Goal: Task Accomplishment & Management: Complete application form

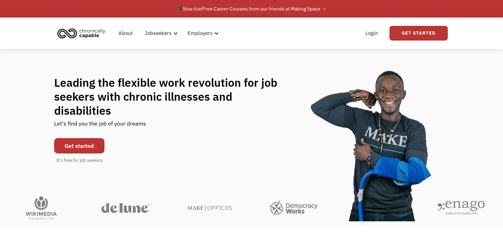
click at [69, 145] on link "Get started" at bounding box center [79, 145] width 50 height 15
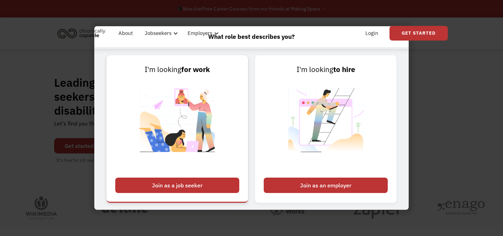
click at [170, 189] on div "Join as a job seeker" at bounding box center [177, 185] width 124 height 15
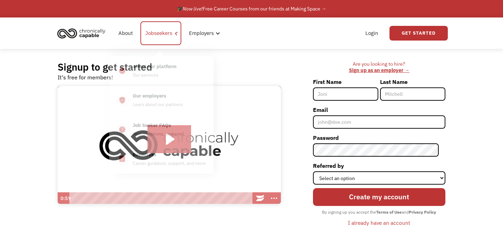
click at [162, 38] on div "Jobseekers" at bounding box center [160, 33] width 41 height 24
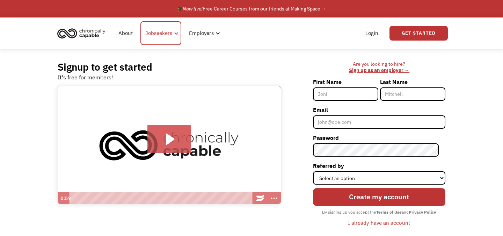
click at [162, 35] on div "Jobseekers" at bounding box center [158, 33] width 27 height 8
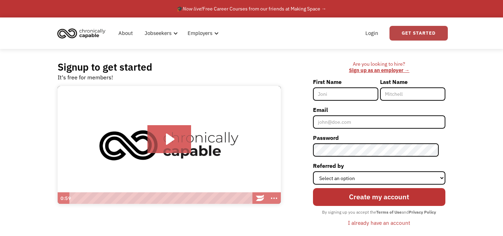
click at [434, 39] on link "Get Started" at bounding box center [419, 33] width 58 height 15
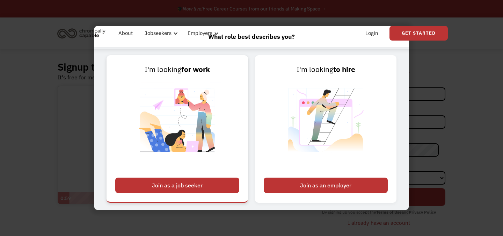
click at [197, 190] on div "Join as a job seeker" at bounding box center [177, 185] width 124 height 15
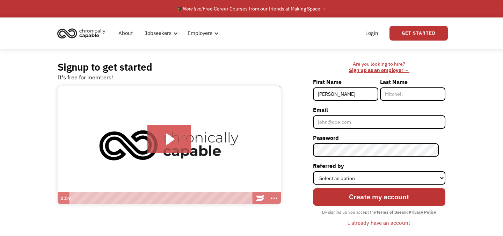
type input "[PERSON_NAME]"
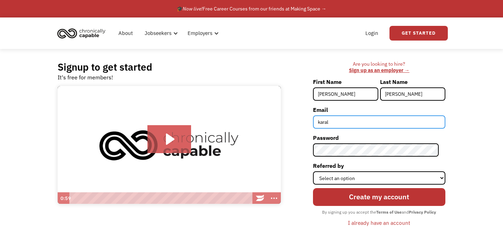
type input "[EMAIL_ADDRESS][DOMAIN_NAME]"
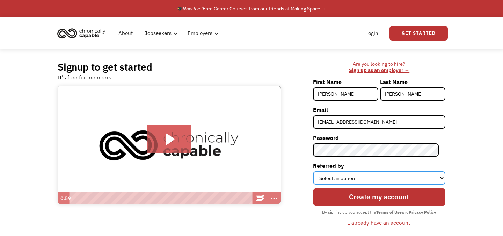
click at [384, 180] on select "Select an option Instagram Facebook Twitter Search Engine News Article Word of …" at bounding box center [379, 177] width 132 height 13
select select "Other"
click at [319, 171] on select "Select an option Instagram Facebook Twitter Search Engine News Article Word of …" at bounding box center [379, 177] width 132 height 13
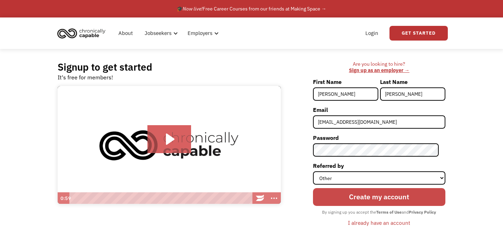
click at [378, 202] on input "Create my account" at bounding box center [379, 197] width 132 height 18
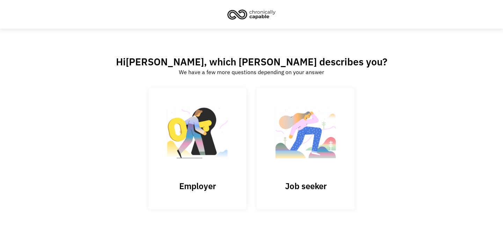
click at [195, 55] on span "[PERSON_NAME]" at bounding box center [165, 61] width 78 height 13
click at [310, 161] on img at bounding box center [306, 136] width 70 height 68
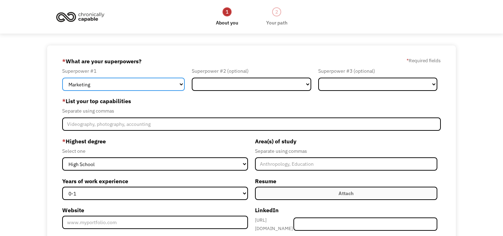
click at [165, 83] on select "Marketing Human Resources Finance Technology Operations Sales Industrial & Manu…" at bounding box center [123, 84] width 123 height 13
select select "Operations"
click at [62, 78] on select "Marketing Human Resources Finance Technology Operations Sales Industrial & Manu…" at bounding box center [123, 84] width 123 height 13
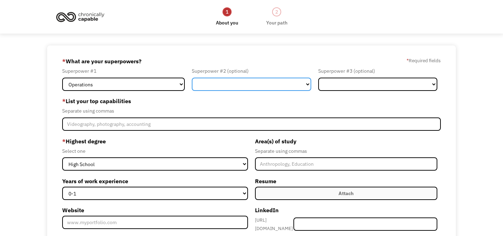
click at [231, 79] on select "Marketing Human Resources Finance Technology Operations Sales Industrial & Manu…" at bounding box center [251, 84] width 119 height 13
select select "Administration"
click at [192, 78] on select "Marketing Human Resources Finance Technology Operations Sales Industrial & Manu…" at bounding box center [251, 84] width 119 height 13
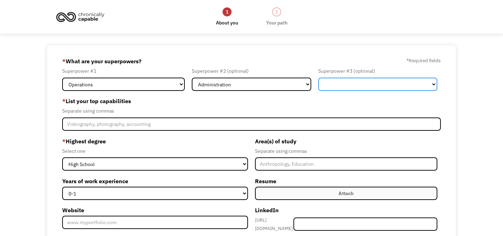
click at [334, 86] on select "Marketing Human Resources Finance Technology Operations Sales Industrial & Manu…" at bounding box center [377, 84] width 119 height 13
select select "Customer Service"
click at [318, 78] on select "Marketing Human Resources Finance Technology Operations Sales Industrial & Manu…" at bounding box center [377, 84] width 119 height 13
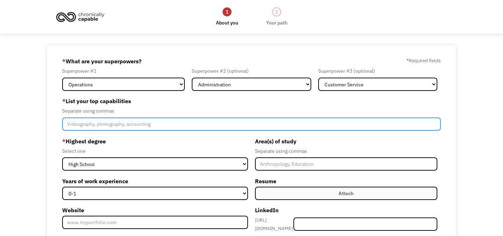
click at [164, 128] on input "Member-Create-Step1" at bounding box center [251, 123] width 379 height 13
type input "o"
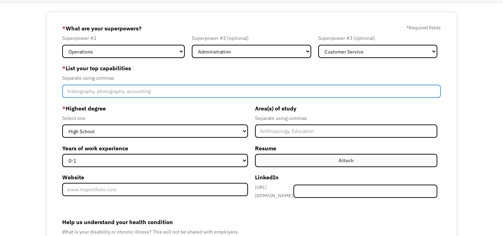
scroll to position [43, 0]
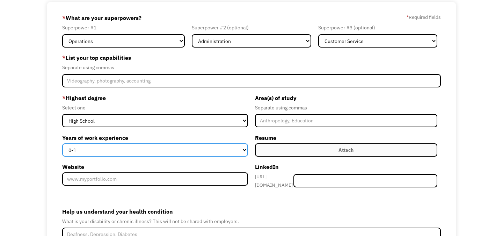
click at [161, 151] on select "0-1 2-4 5-10 11-15 15+" at bounding box center [155, 149] width 186 height 13
click at [62, 143] on select "0-1 2-4 5-10 11-15 15+" at bounding box center [155, 149] width 186 height 13
click at [162, 145] on select "0-1 2-4 5-10 11-15 15+" at bounding box center [155, 149] width 186 height 13
select select "15+"
click at [62, 143] on select "0-1 2-4 5-10 11-15 15+" at bounding box center [155, 149] width 186 height 13
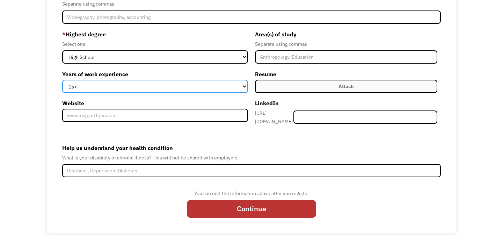
scroll to position [112, 0]
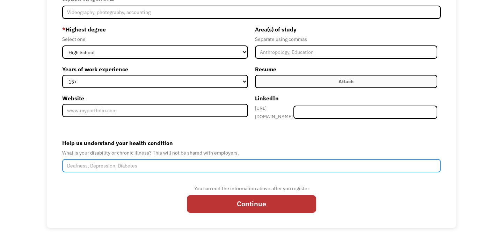
click at [247, 165] on input "Help us understand your health condition" at bounding box center [251, 165] width 379 height 13
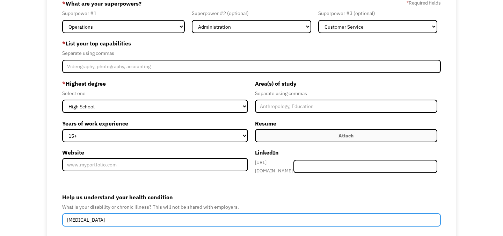
scroll to position [50, 0]
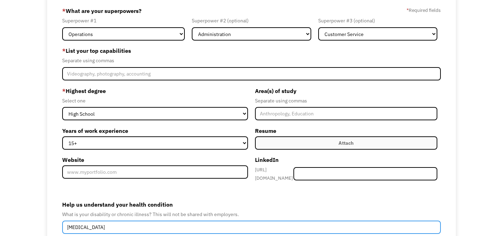
type input "rheumatoid arthritis"
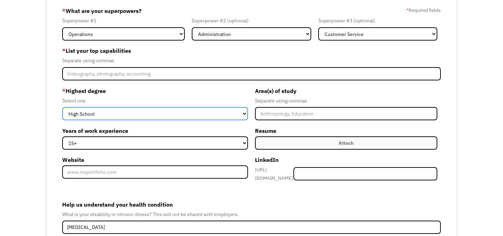
click at [234, 114] on select "High School Associates Bachelors Master's PhD" at bounding box center [155, 113] width 186 height 13
click at [62, 107] on select "High School Associates Bachelors Master's PhD" at bounding box center [155, 113] width 186 height 13
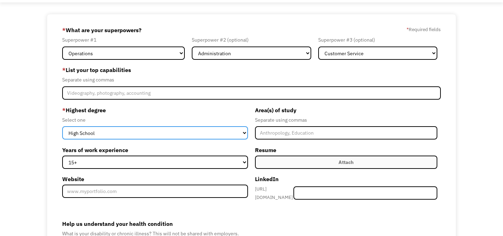
scroll to position [0, 0]
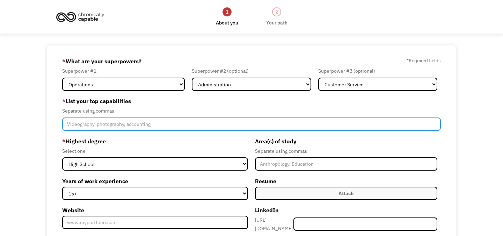
click at [254, 126] on input "Member-Create-Step1" at bounding box center [251, 123] width 379 height 13
click at [240, 121] on input "Member-Create-Step1" at bounding box center [251, 123] width 379 height 13
click at [241, 125] on input "Member-Create-Step1" at bounding box center [251, 123] width 379 height 13
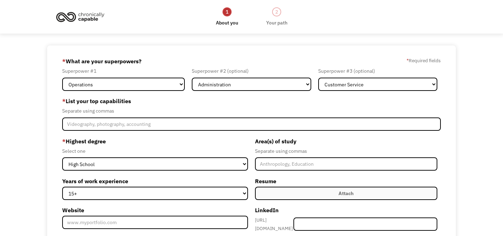
click at [243, 116] on div "* List your top capabilities Separate using commas" at bounding box center [251, 112] width 379 height 35
click at [245, 110] on div "Separate using commas" at bounding box center [251, 111] width 379 height 8
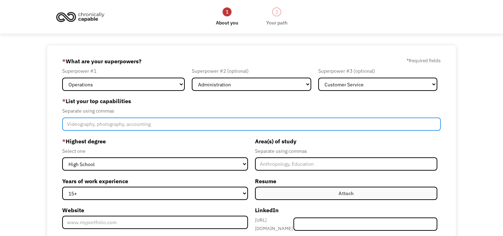
click at [126, 124] on input "Member-Create-Step1" at bounding box center [251, 123] width 379 height 13
paste input "Administrative support"
paste input "client communication"
paste input "Writing, editing, or proofreading"
paste input "Organization and time management"
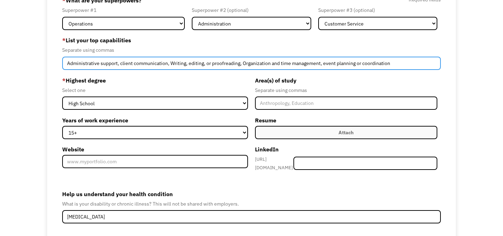
scroll to position [112, 0]
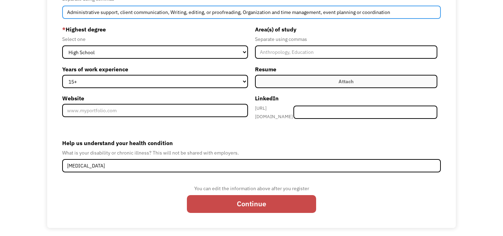
type input "Administrative support, client communication, Writing, editing, or proofreading…"
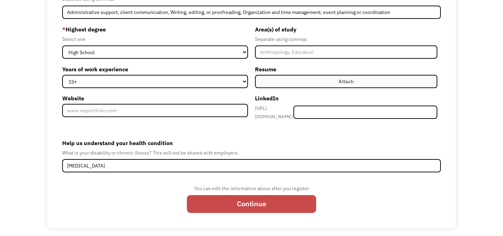
click at [209, 197] on input "Continue" at bounding box center [251, 204] width 129 height 18
type input "Please wait..."
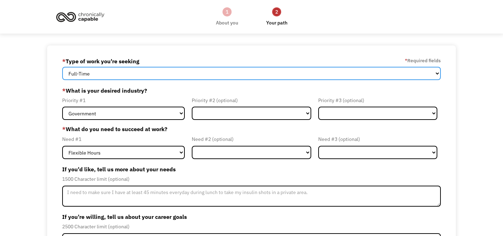
click at [259, 76] on select "Full-Time Part-Time Both Full-Time and Part-Time" at bounding box center [251, 73] width 379 height 13
click at [62, 67] on select "Full-Time Part-Time Both Full-Time and Part-Time" at bounding box center [251, 73] width 379 height 13
click at [259, 77] on select "Full-Time Part-Time Both Full-Time and Part-Time" at bounding box center [251, 73] width 379 height 13
select select "Both Full-Time and Part-Time"
click at [62, 67] on select "Full-Time Part-Time Both Full-Time and Part-Time" at bounding box center [251, 73] width 379 height 13
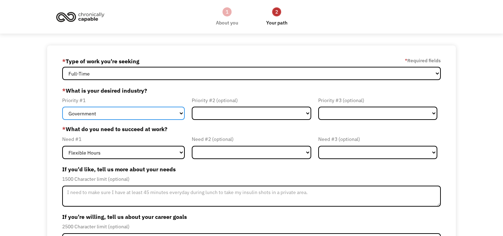
click at [128, 113] on select "Government Finance & Insurance Health & Social Care Tech & Engineering Creative…" at bounding box center [123, 113] width 123 height 13
select select "Administrative"
click at [62, 107] on select "Government Finance & Insurance Health & Social Care Tech & Engineering Creative…" at bounding box center [123, 113] width 123 height 13
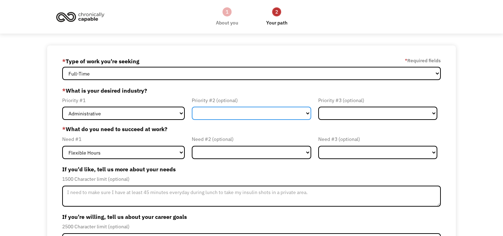
click at [218, 117] on select "Government Finance & Insurance Health & Social Care Tech & Engineering Creative…" at bounding box center [251, 113] width 119 height 13
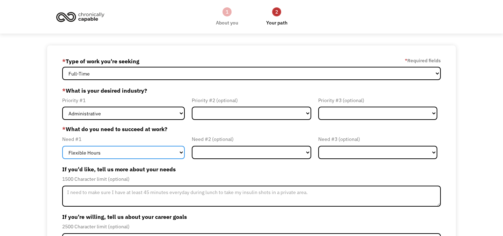
click at [159, 152] on select "Flexible Hours Remote Work Service Animal On-site Accommodations Visual Support…" at bounding box center [123, 152] width 123 height 13
select select "Remote Work"
click at [62, 146] on select "Flexible Hours Remote Work Service Animal On-site Accommodations Visual Support…" at bounding box center [123, 152] width 123 height 13
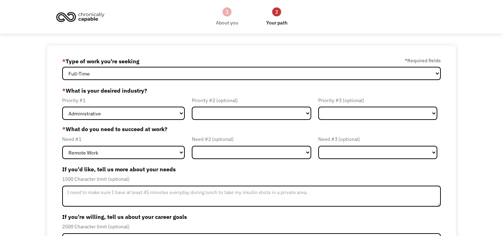
click at [168, 143] on div "Need #1" at bounding box center [123, 139] width 123 height 8
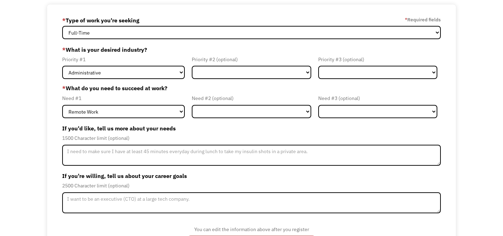
scroll to position [73, 0]
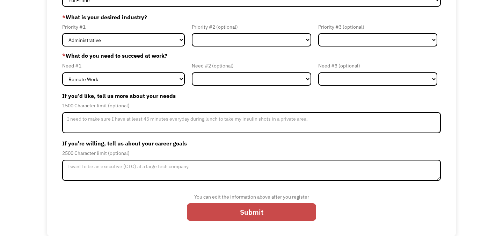
click at [218, 211] on input "Submit" at bounding box center [251, 212] width 129 height 18
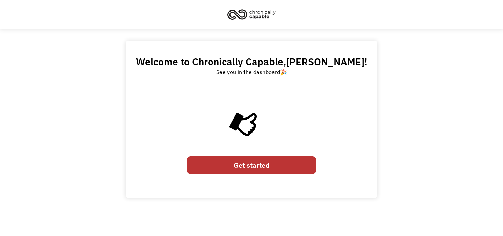
click at [243, 159] on link "Get started" at bounding box center [251, 165] width 129 height 18
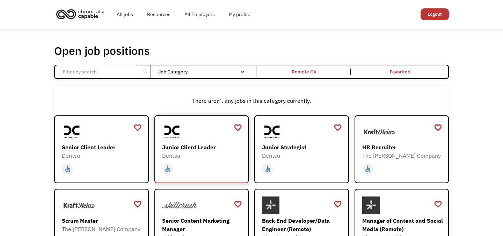
click at [212, 151] on div "Junior Client Leader" at bounding box center [202, 147] width 81 height 8
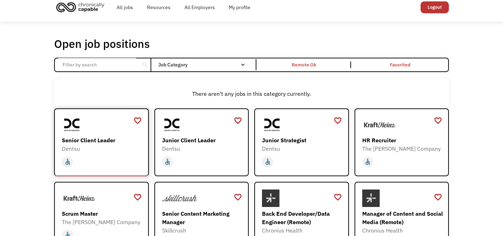
click at [118, 129] on div at bounding box center [102, 124] width 81 height 17
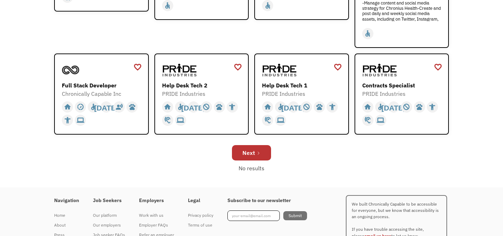
scroll to position [279, 0]
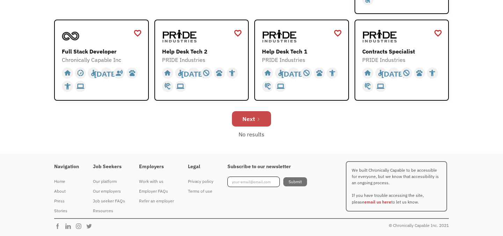
click at [251, 122] on div "Next" at bounding box center [249, 119] width 13 height 8
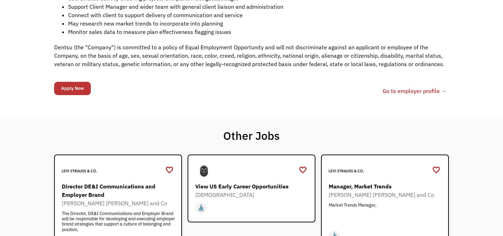
scroll to position [288, 0]
click at [399, 92] on link "Go to employer profile →" at bounding box center [415, 90] width 64 height 8
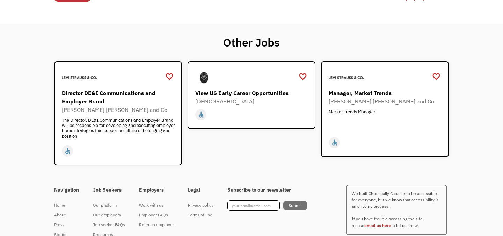
scroll to position [404, 0]
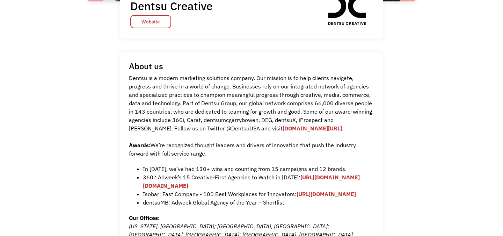
scroll to position [171, 0]
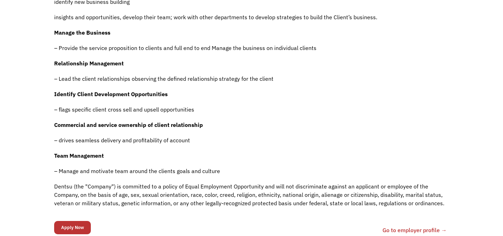
scroll to position [302, 0]
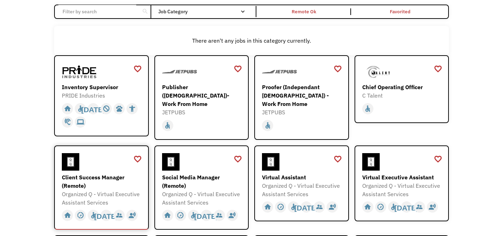
scroll to position [66, 0]
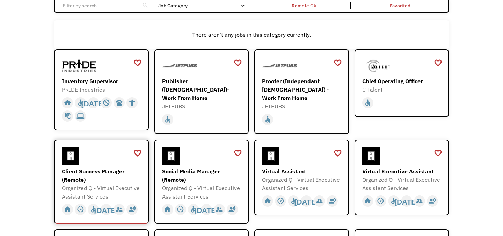
click at [128, 180] on div "Client Success Manager (Remote)" at bounding box center [102, 175] width 81 height 17
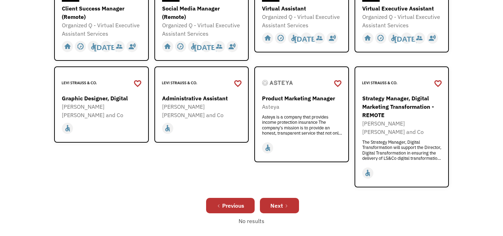
scroll to position [284, 0]
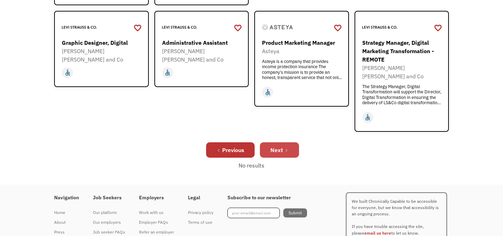
click at [275, 146] on div "Next" at bounding box center [276, 150] width 13 height 8
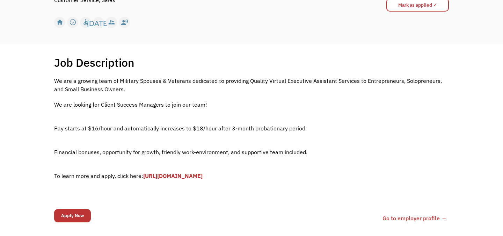
scroll to position [98, 0]
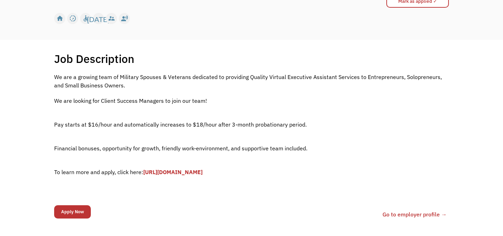
click at [156, 174] on link "[URL][DOMAIN_NAME]" at bounding box center [172, 171] width 59 height 7
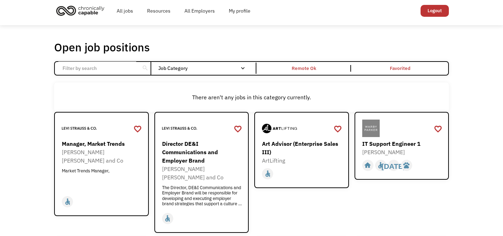
scroll to position [5, 0]
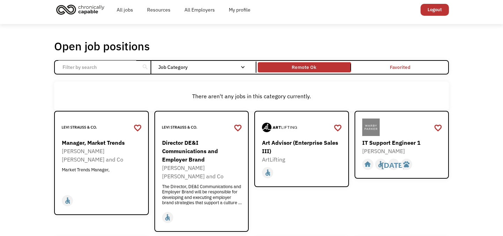
click at [318, 71] on link "Remote Ok" at bounding box center [305, 67] width 96 height 13
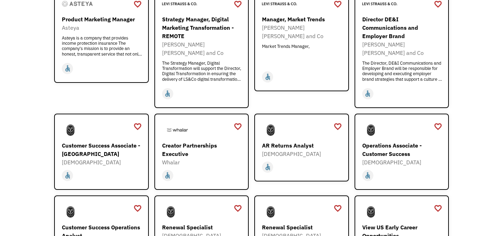
scroll to position [420, 0]
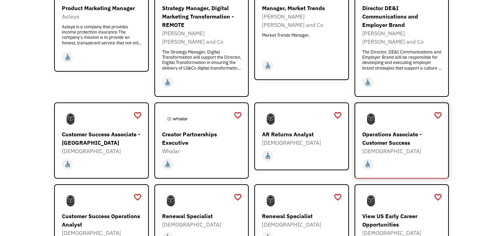
click at [374, 130] on div "Operations Associate - Customer Success" at bounding box center [402, 138] width 81 height 17
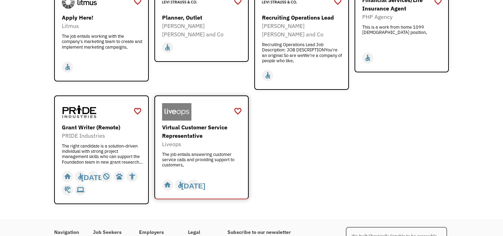
scroll to position [899, 0]
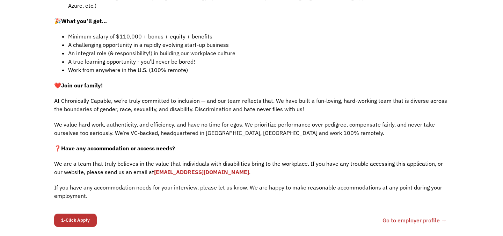
scroll to position [467, 0]
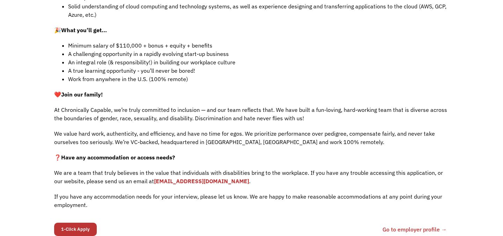
click at [409, 225] on link "Go to employer profile →" at bounding box center [415, 229] width 64 height 8
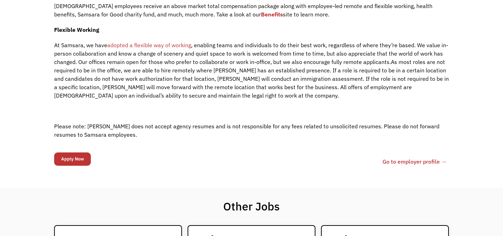
scroll to position [985, 0]
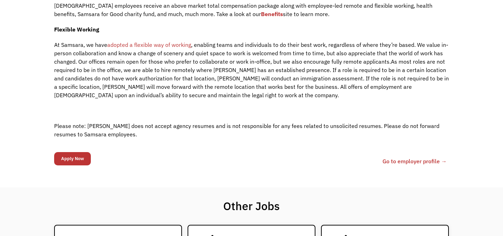
click at [391, 157] on link "Go to employer profile →" at bounding box center [415, 161] width 64 height 8
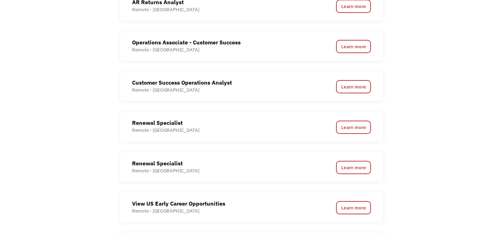
scroll to position [661, 0]
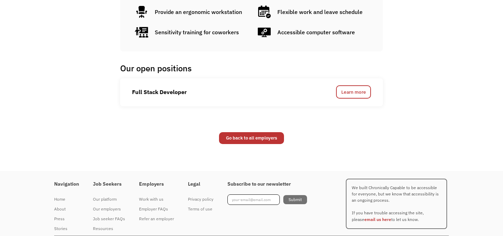
scroll to position [338, 0]
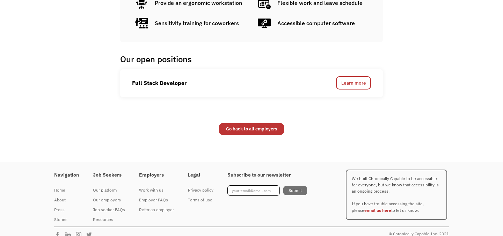
click at [277, 135] on div "Go back to all employers" at bounding box center [251, 129] width 328 height 19
click at [276, 129] on link "Go back to all employers" at bounding box center [251, 129] width 65 height 12
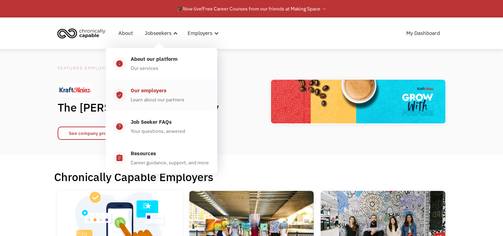
click at [142, 96] on div "Learn about our partners" at bounding box center [158, 99] width 54 height 8
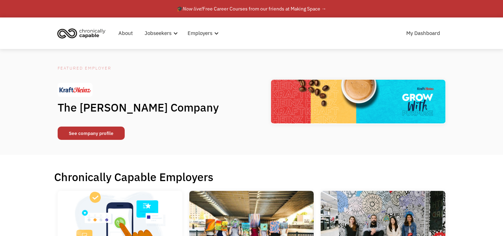
click at [108, 135] on link "See company profile" at bounding box center [91, 133] width 67 height 13
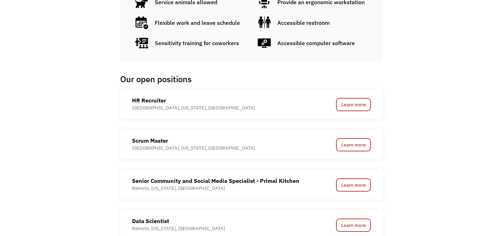
scroll to position [527, 0]
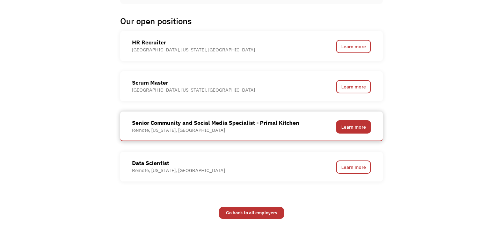
click at [354, 128] on link "Learn more" at bounding box center [353, 126] width 35 height 13
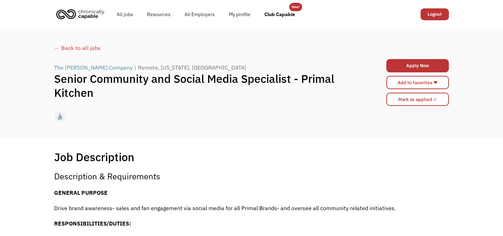
click at [73, 49] on div "← Back to all jobs" at bounding box center [251, 48] width 395 height 8
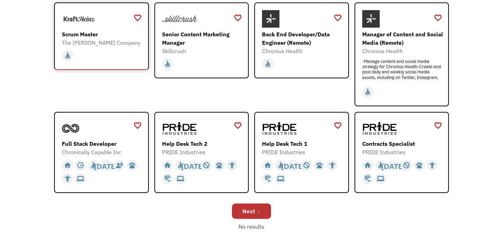
scroll to position [279, 0]
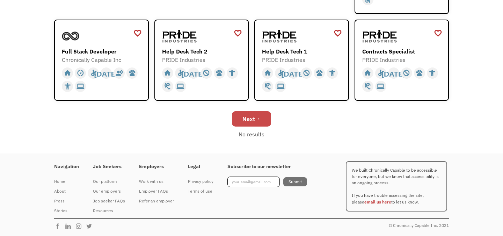
click at [242, 123] on link "Next" at bounding box center [251, 118] width 39 height 15
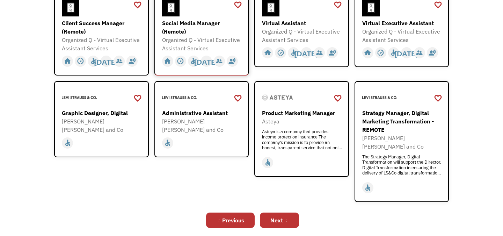
scroll to position [216, 0]
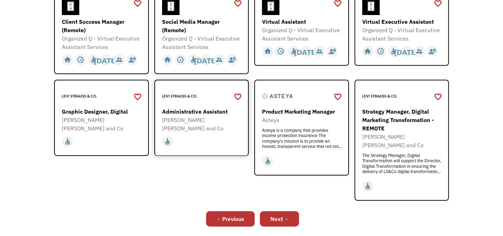
click at [217, 118] on div "[PERSON_NAME] [PERSON_NAME] and Co" at bounding box center [202, 124] width 81 height 17
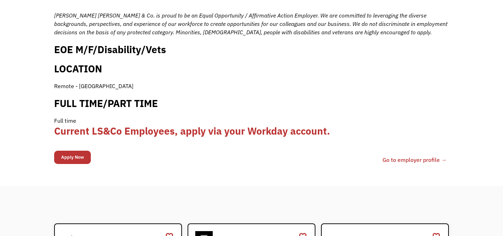
scroll to position [714, 0]
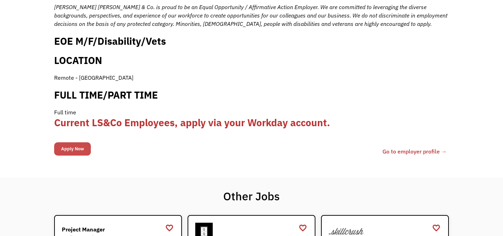
click at [79, 142] on input "Apply Now" at bounding box center [72, 148] width 37 height 13
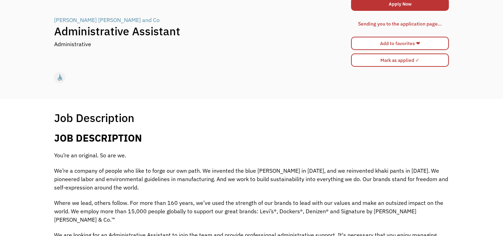
scroll to position [50, 0]
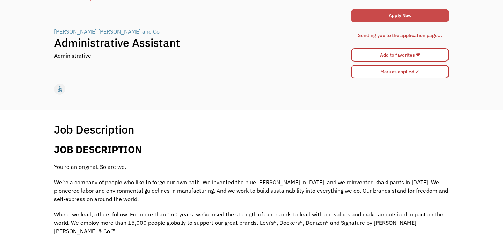
click at [377, 15] on link "Apply Now" at bounding box center [400, 15] width 98 height 13
